Goal: Check status: Check status

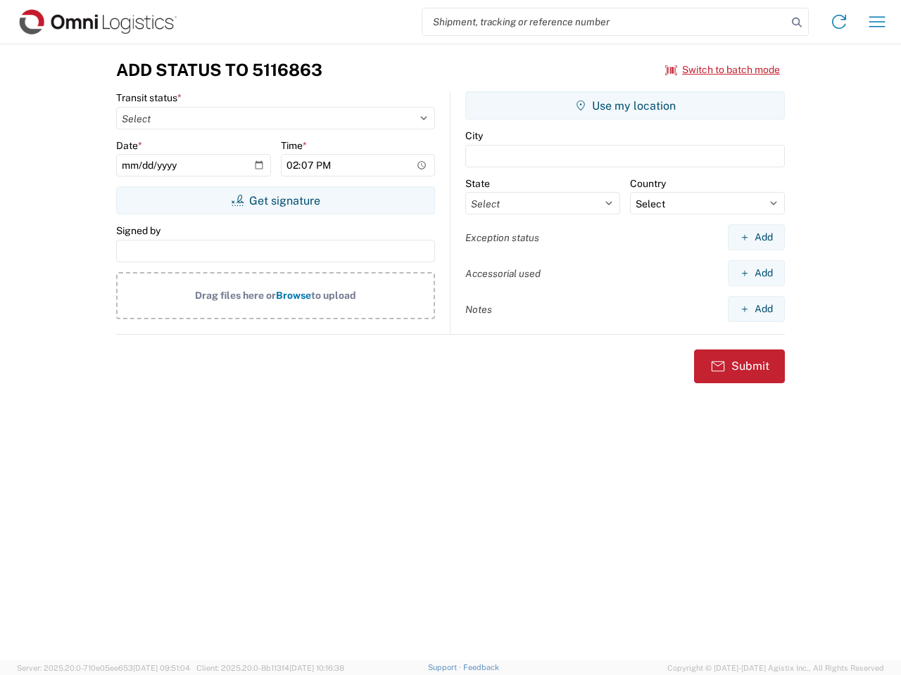
click at [604, 22] on input "search" at bounding box center [604, 21] width 364 height 27
click at [796, 23] on icon at bounding box center [797, 23] width 20 height 20
click at [839, 22] on icon at bounding box center [838, 22] width 23 height 23
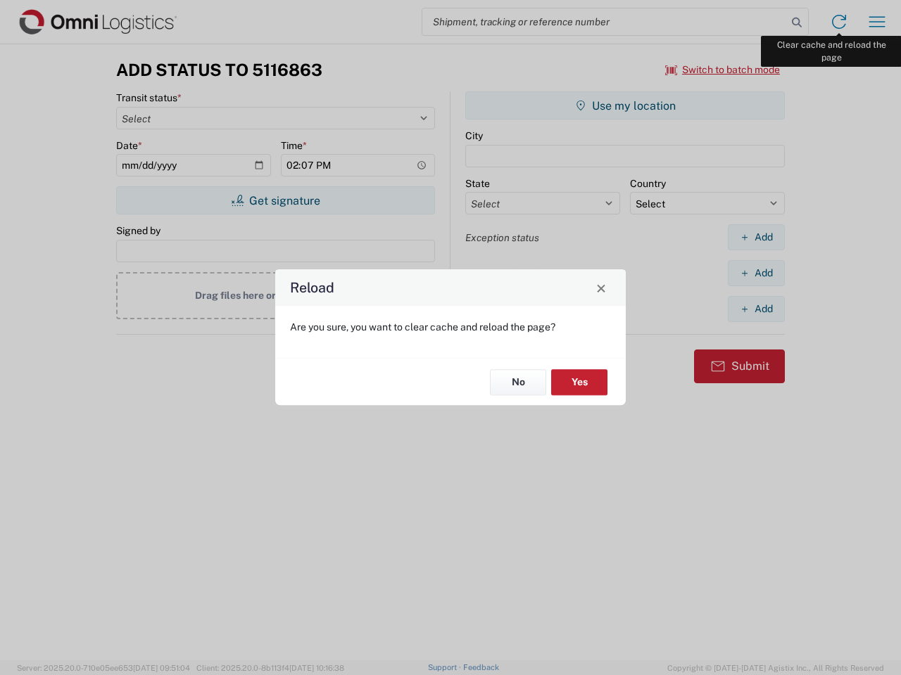
click at [877, 22] on div "Reload Are you sure, you want to clear cache and reload the page? No Yes" at bounding box center [450, 337] width 901 height 675
click at [723, 70] on div "Reload Are you sure, you want to clear cache and reload the page? No Yes" at bounding box center [450, 337] width 901 height 675
click at [275, 201] on div "Reload Are you sure, you want to clear cache and reload the page? No Yes" at bounding box center [450, 337] width 901 height 675
click at [625, 106] on div "Reload Are you sure, you want to clear cache and reload the page? No Yes" at bounding box center [450, 337] width 901 height 675
click at [756, 237] on div "Reload Are you sure, you want to clear cache and reload the page? No Yes" at bounding box center [450, 337] width 901 height 675
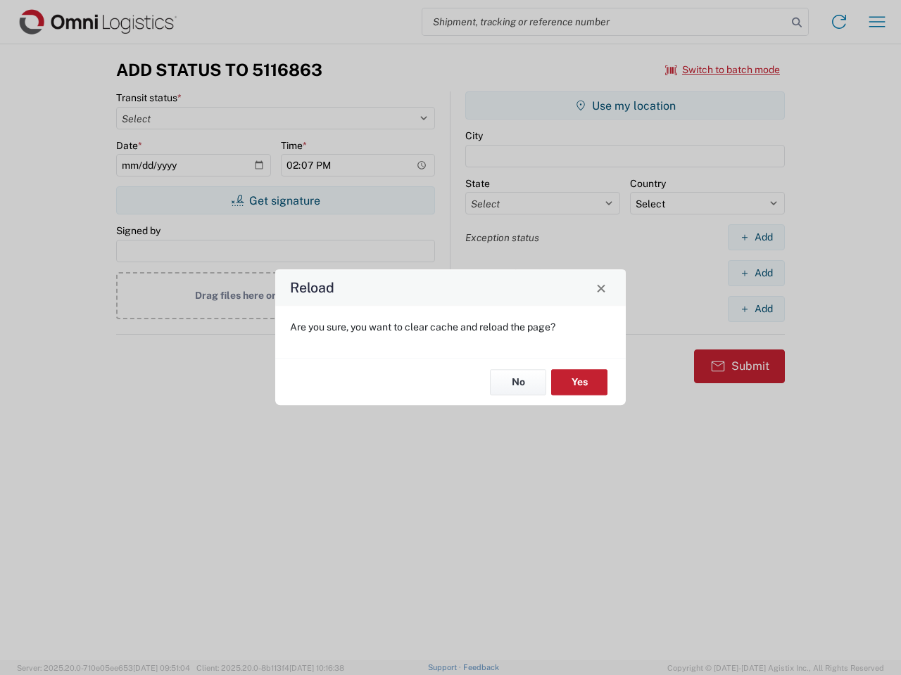
click at [756, 273] on div "Reload Are you sure, you want to clear cache and reload the page? No Yes" at bounding box center [450, 337] width 901 height 675
click at [756, 309] on div "Reload Are you sure, you want to clear cache and reload the page? No Yes" at bounding box center [450, 337] width 901 height 675
